Goal: Task Accomplishment & Management: Use online tool/utility

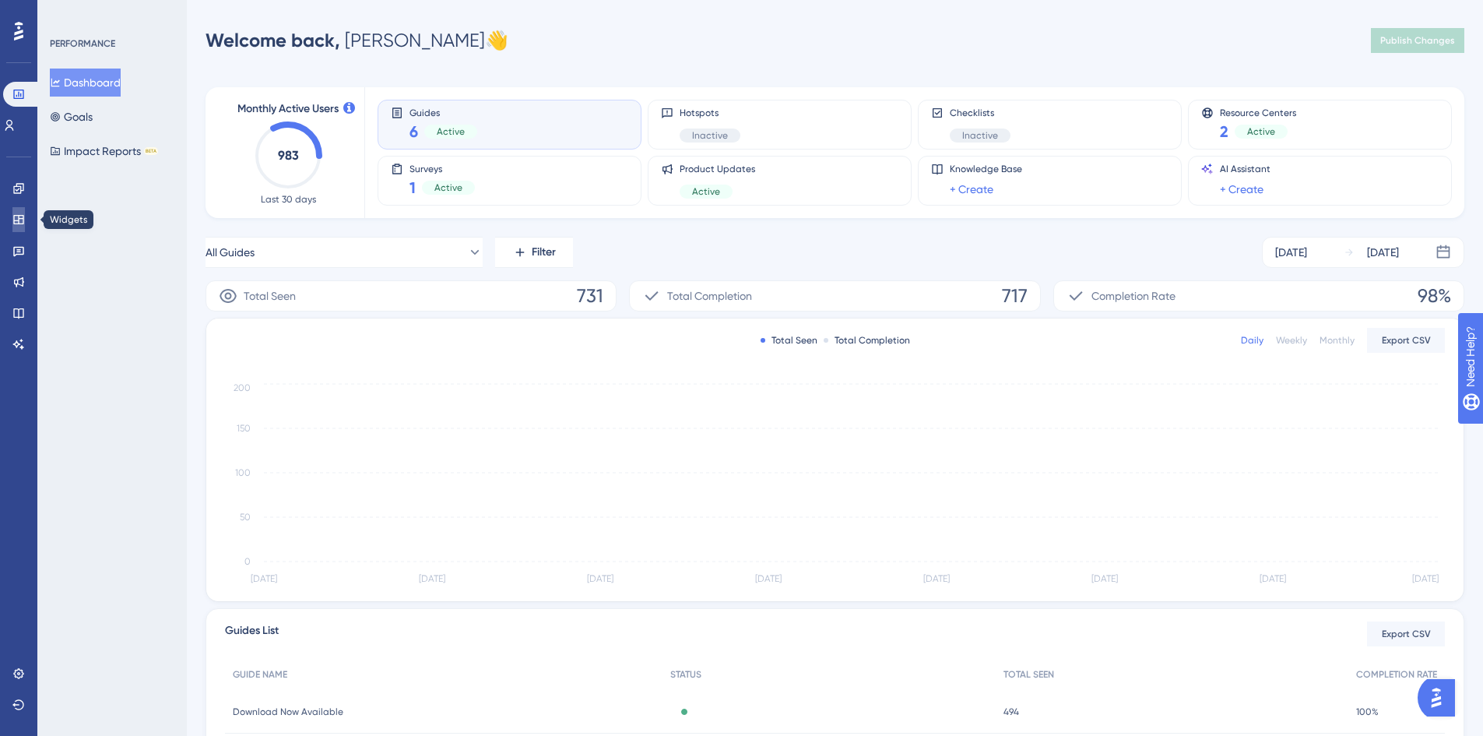
click at [25, 221] on link at bounding box center [18, 219] width 12 height 25
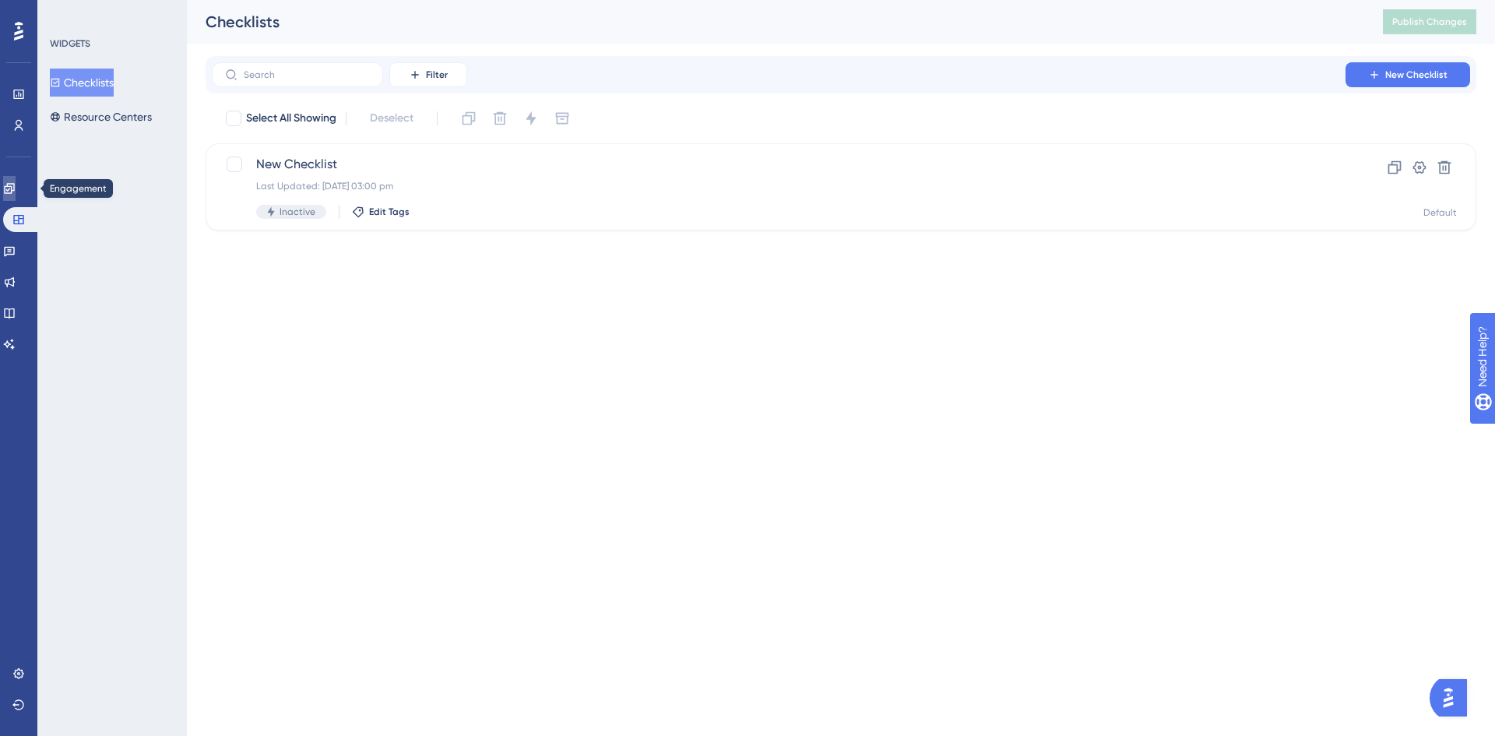
click at [16, 195] on link at bounding box center [9, 188] width 12 height 25
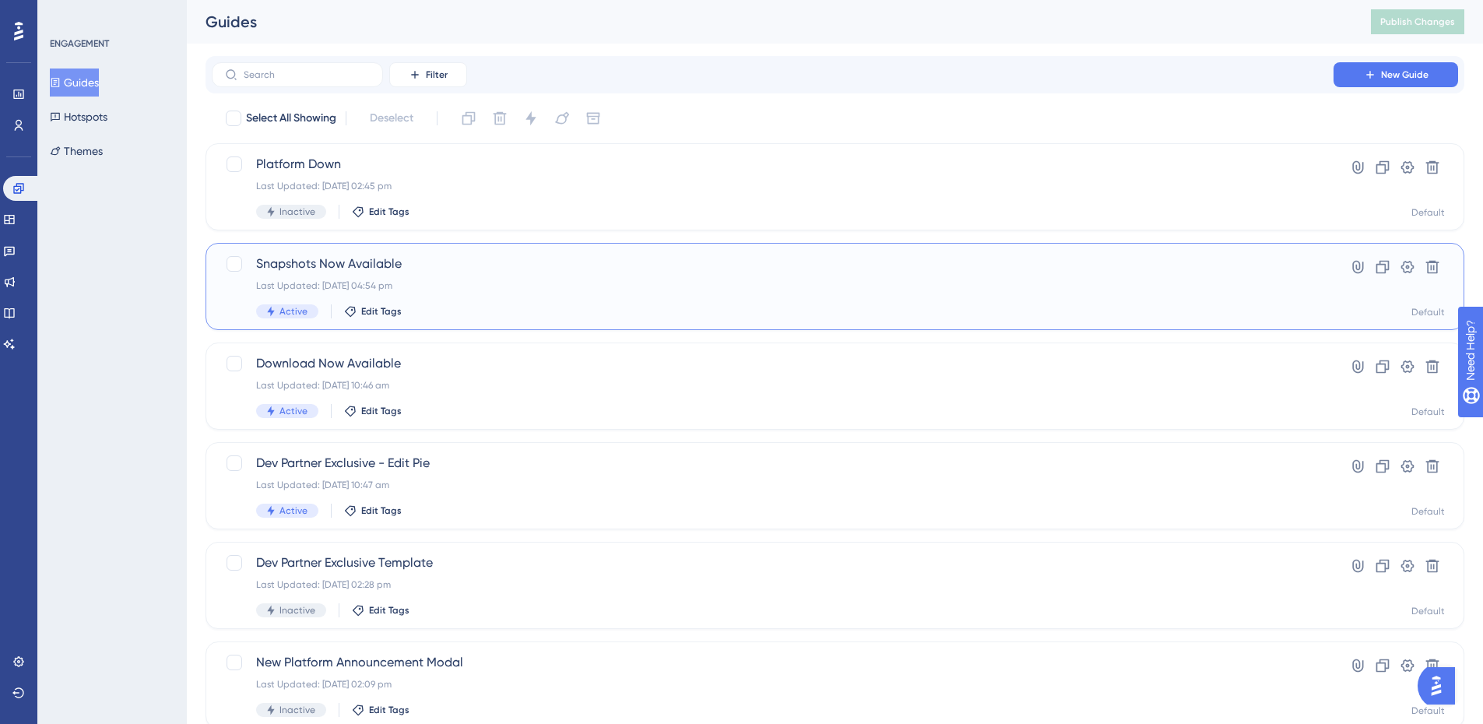
click at [363, 263] on span "Snapshots Now Available" at bounding box center [772, 264] width 1033 height 19
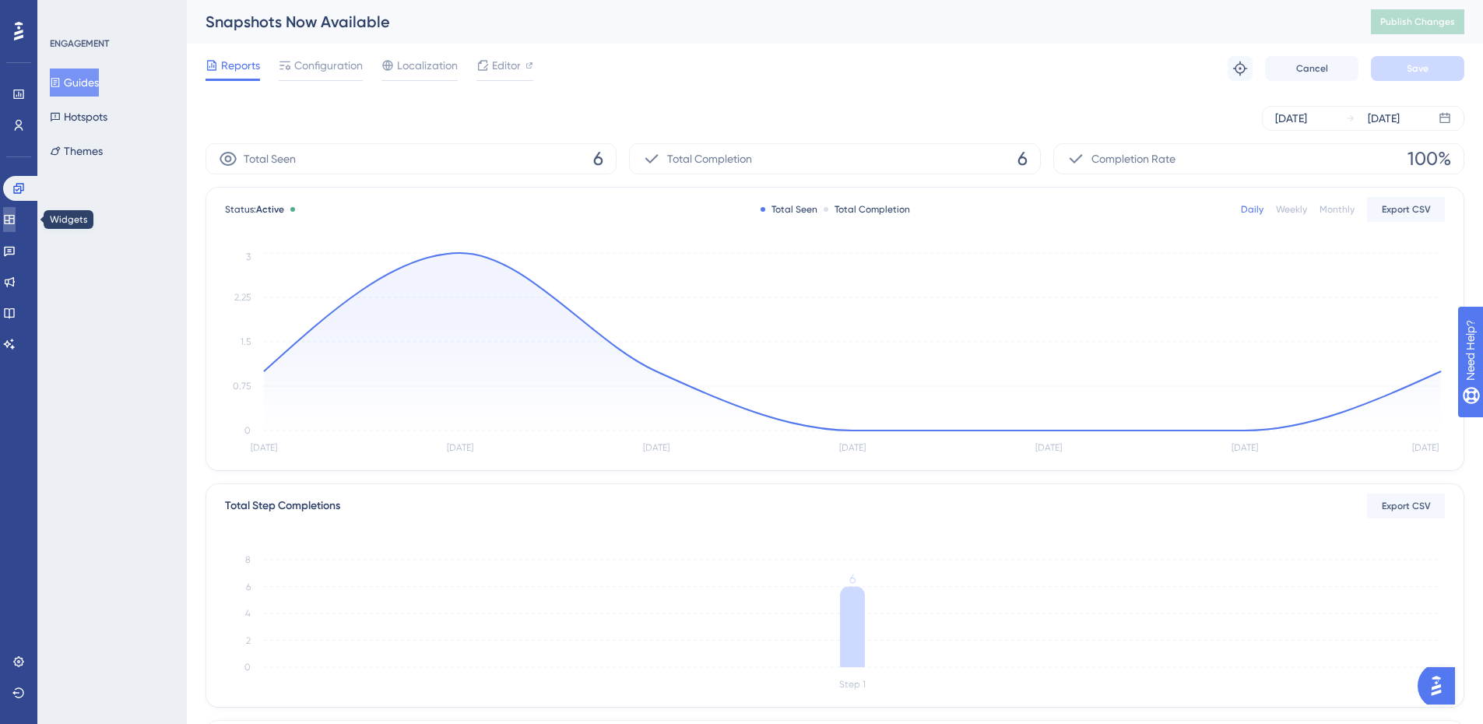
click at [16, 219] on icon at bounding box center [9, 219] width 12 height 12
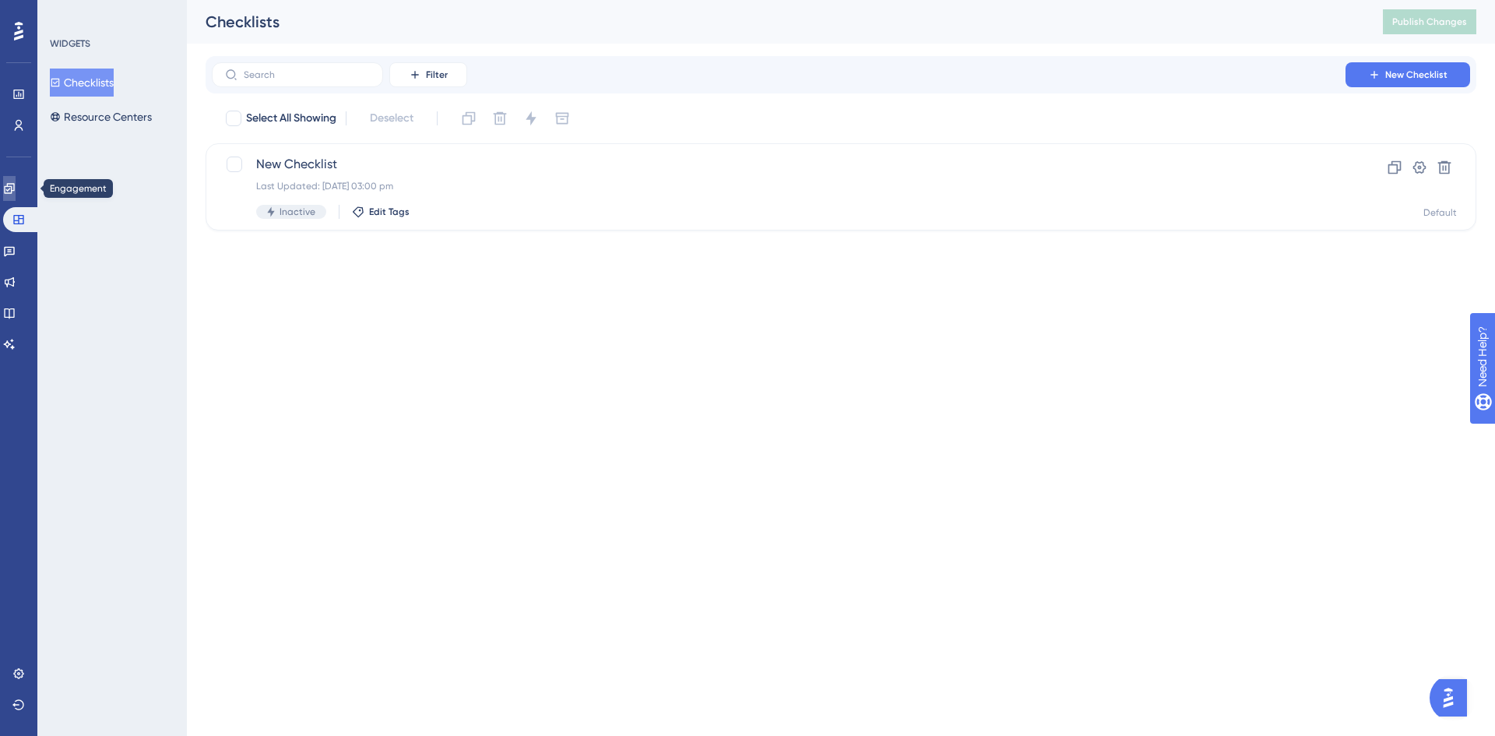
click at [16, 185] on icon at bounding box center [9, 188] width 12 height 12
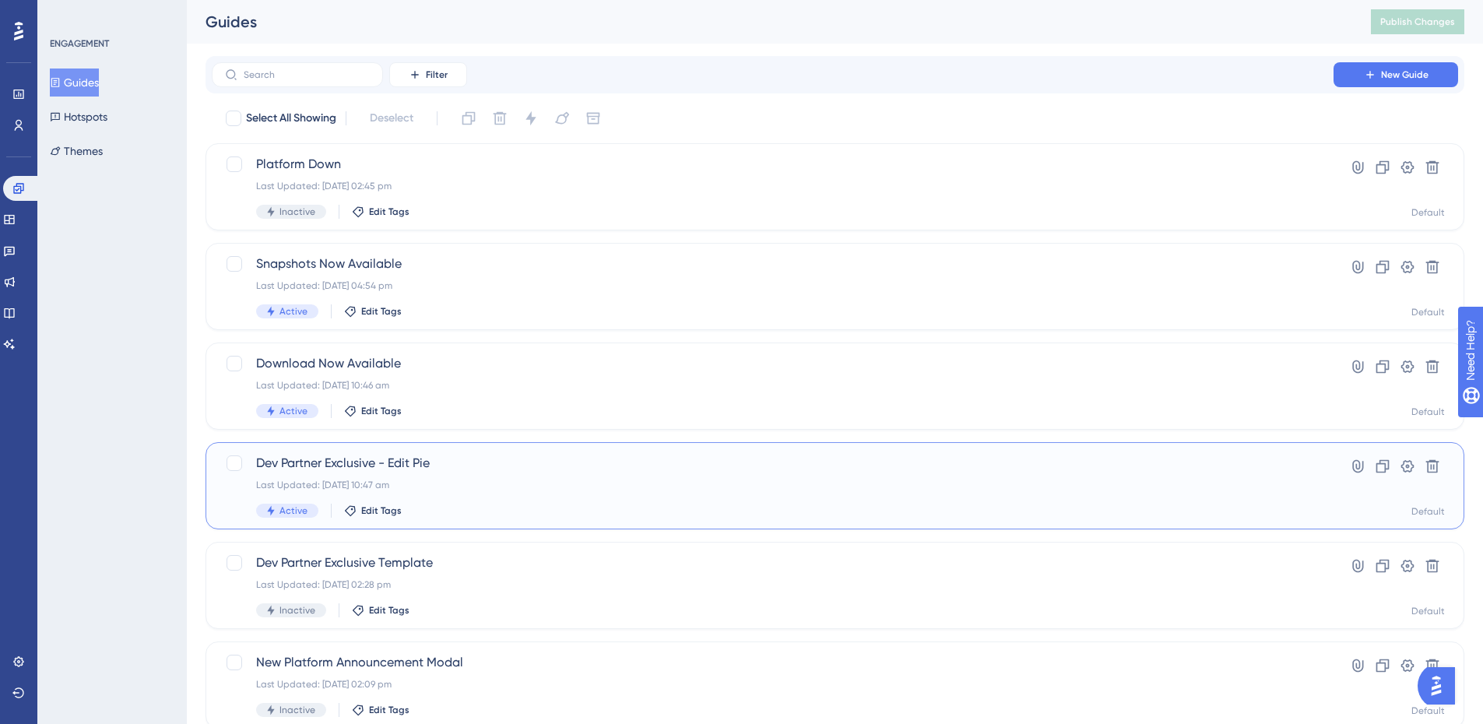
click at [561, 470] on span "Dev Partner Exclusive - Edit Pie" at bounding box center [772, 463] width 1033 height 19
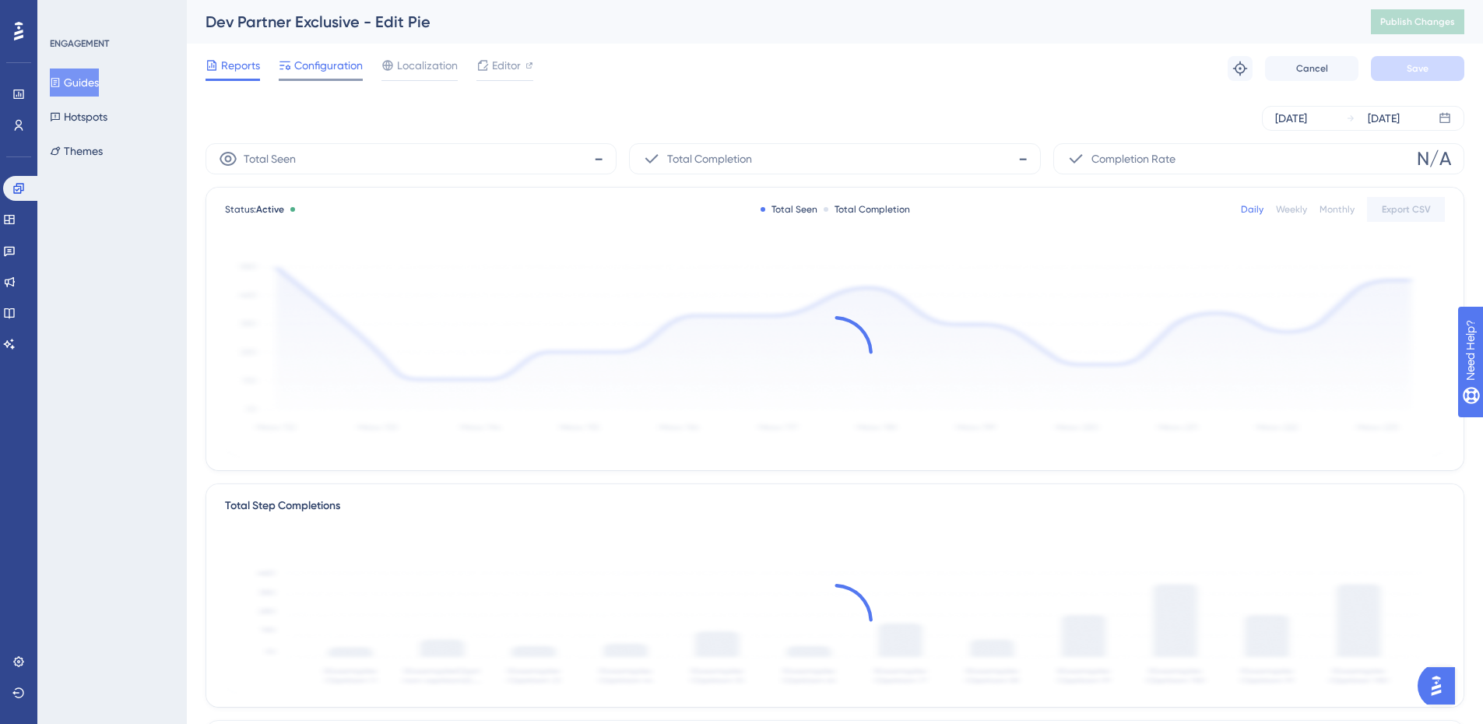
click at [342, 62] on span "Configuration" at bounding box center [328, 65] width 69 height 19
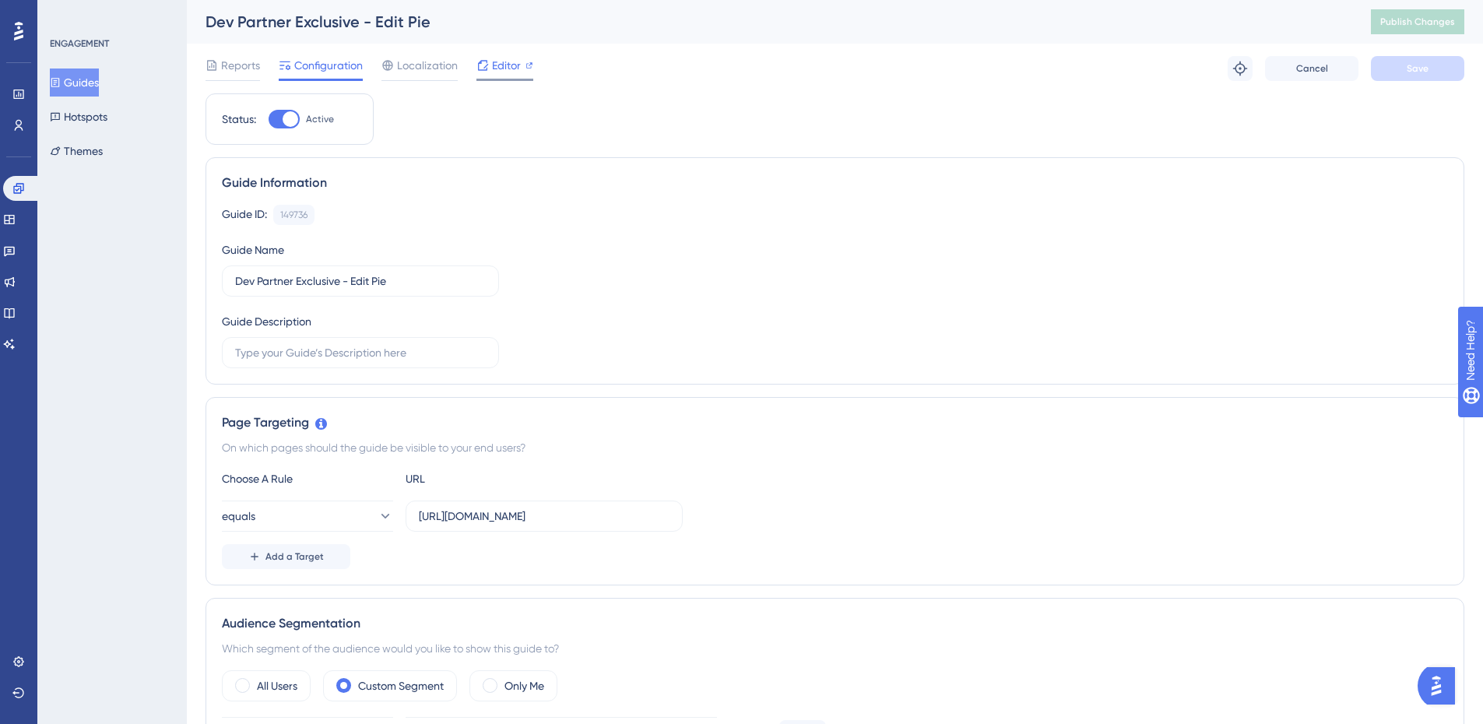
click at [485, 69] on icon at bounding box center [483, 65] width 12 height 12
click at [93, 83] on button "Guides" at bounding box center [74, 83] width 49 height 28
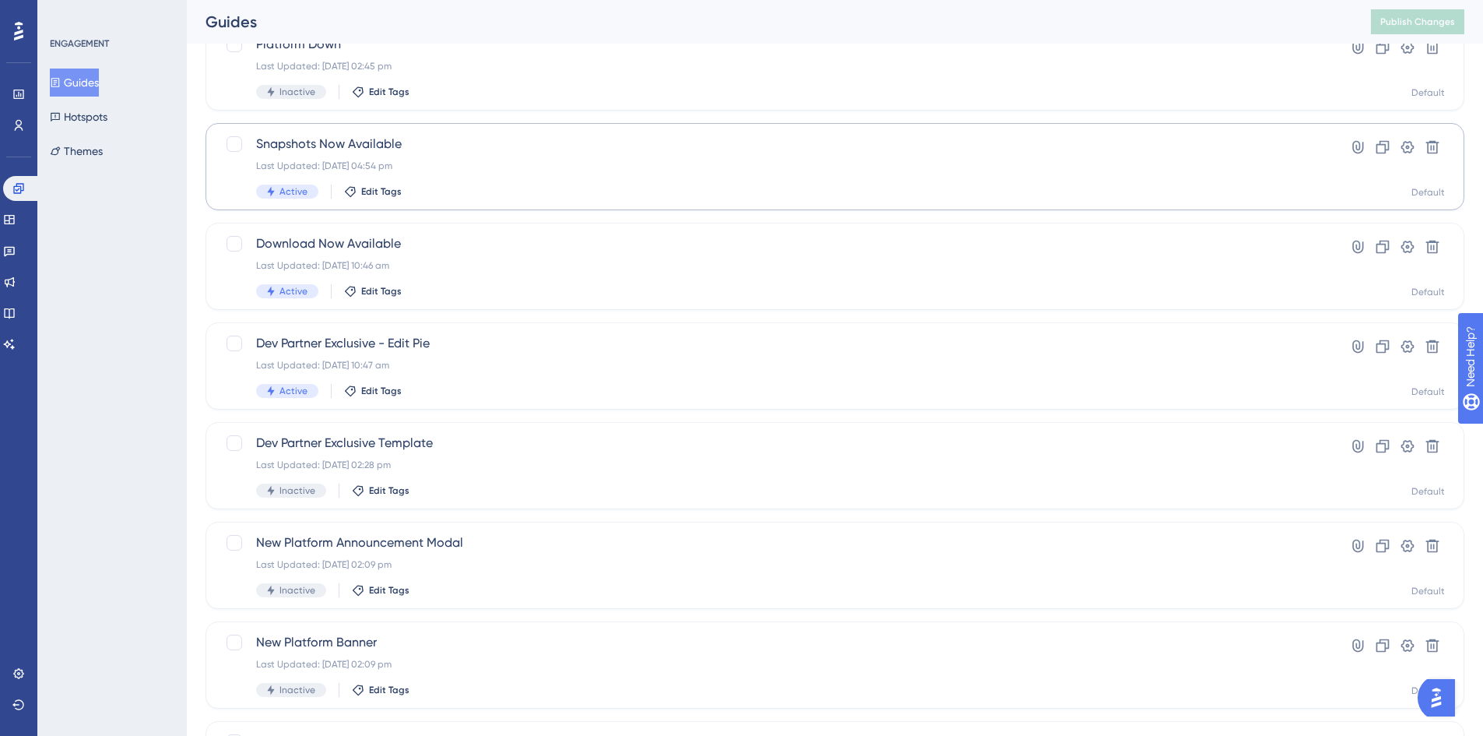
scroll to position [78, 0]
